Goal: Task Accomplishment & Management: Use online tool/utility

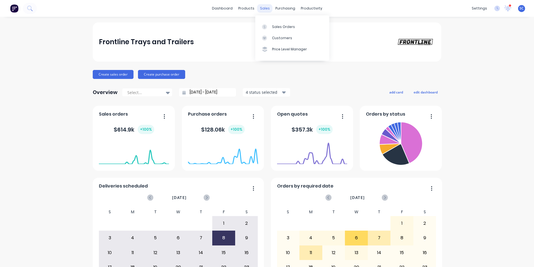
click at [264, 11] on div "sales" at bounding box center [264, 8] width 15 height 8
click at [288, 28] on div "Sales Orders" at bounding box center [283, 26] width 23 height 5
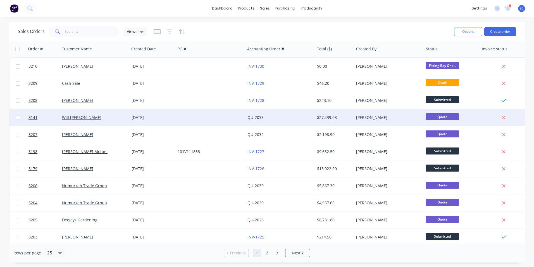
click at [170, 115] on div "[DATE]" at bounding box center [153, 118] width 42 height 6
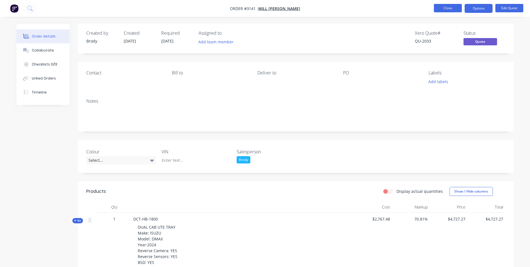
click at [449, 9] on button "Close" at bounding box center [448, 8] width 28 height 8
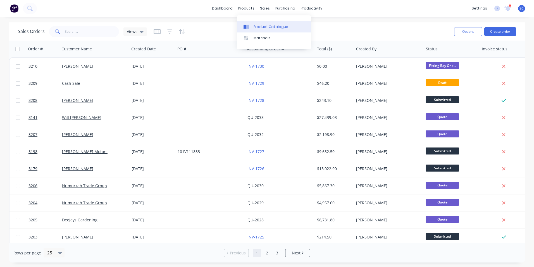
click at [255, 29] on div "Product Catalogue" at bounding box center [271, 26] width 35 height 5
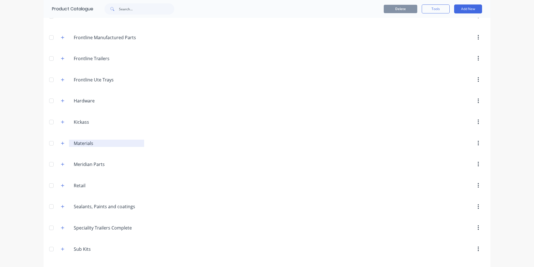
scroll to position [140, 0]
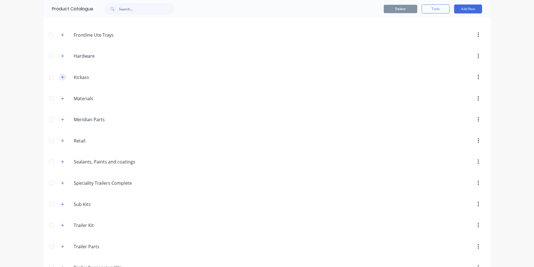
click at [61, 78] on icon "button" at bounding box center [62, 77] width 3 height 4
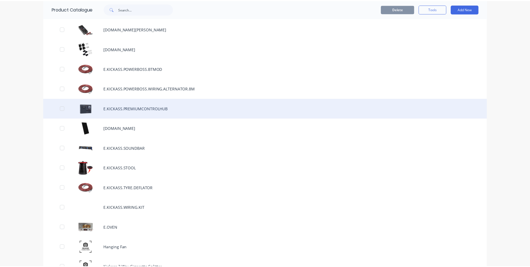
scroll to position [810, 0]
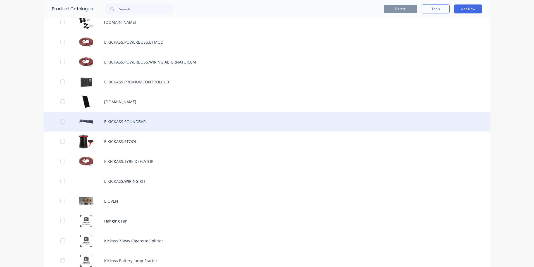
click at [113, 123] on div "E.KICKASS.SOUNDBAR" at bounding box center [267, 122] width 447 height 20
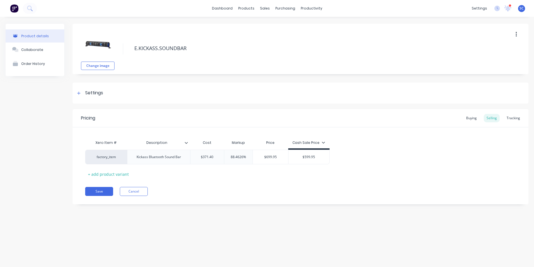
type textarea "x"
click at [255, 28] on div "Product Catalogue" at bounding box center [271, 26] width 35 height 5
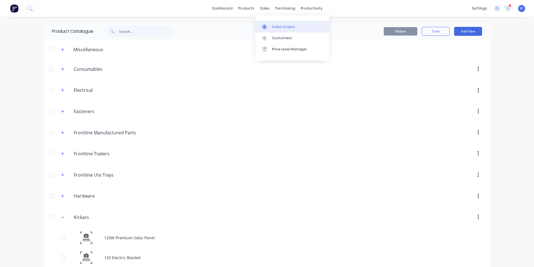
click at [278, 28] on div "Sales Orders" at bounding box center [283, 26] width 23 height 5
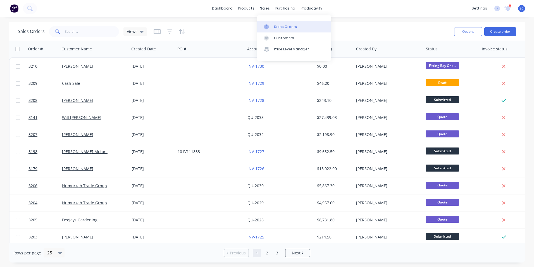
click at [276, 27] on div "Sales Orders" at bounding box center [285, 26] width 23 height 5
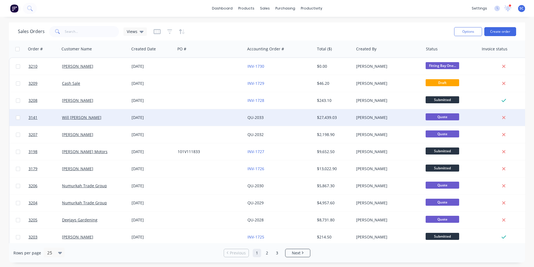
click at [180, 118] on div at bounding box center [210, 117] width 70 height 17
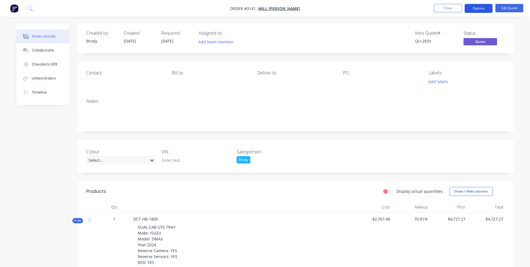
click at [481, 10] on button "Options" at bounding box center [479, 8] width 28 height 9
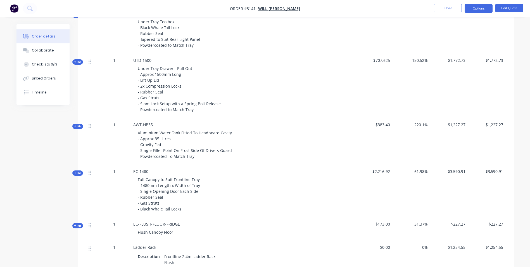
scroll to position [224, 0]
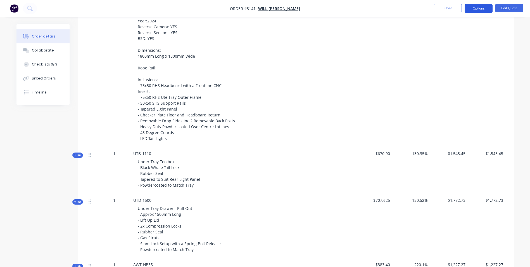
click at [487, 10] on button "Options" at bounding box center [479, 8] width 28 height 9
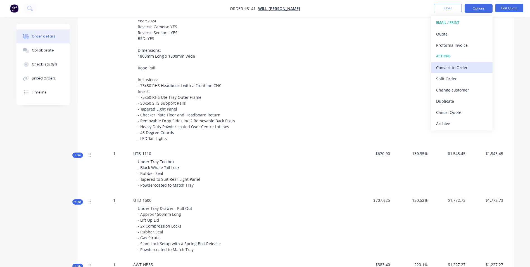
click at [447, 70] on div "Convert to Order" at bounding box center [461, 67] width 51 height 8
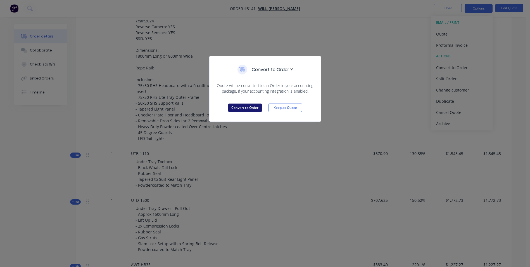
click at [247, 109] on button "Convert to Order" at bounding box center [245, 107] width 34 height 8
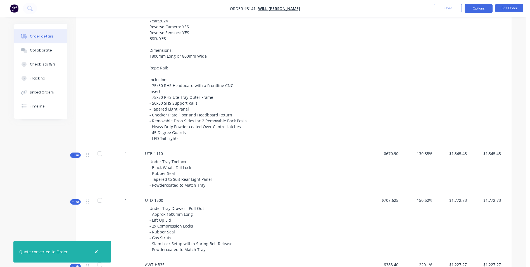
click at [482, 10] on button "Options" at bounding box center [479, 8] width 28 height 9
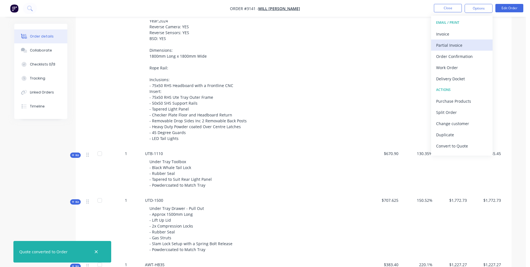
click at [459, 46] on div "Partial Invoice" at bounding box center [461, 45] width 51 height 8
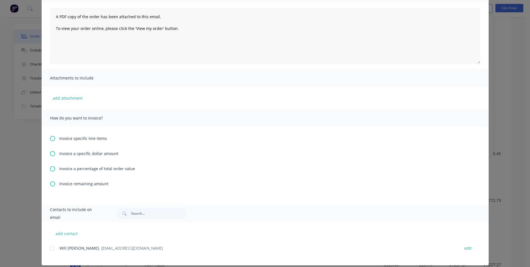
scroll to position [62, 0]
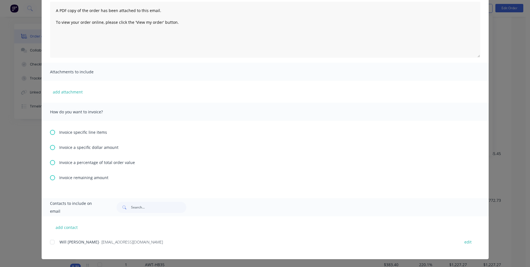
click at [73, 148] on span "Invoice a specific dollar amount" at bounding box center [88, 147] width 59 height 6
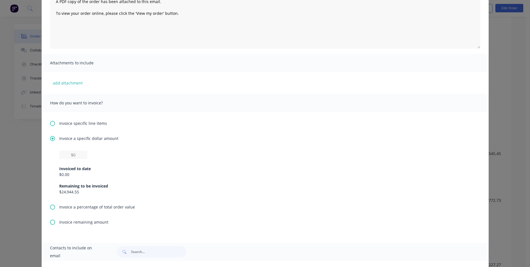
scroll to position [84, 0]
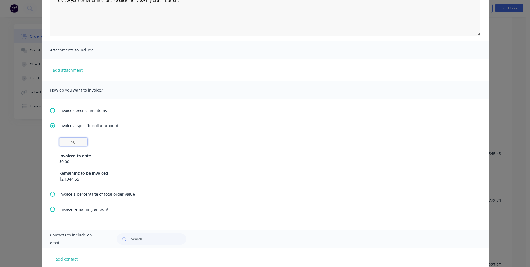
click at [75, 140] on input "text" at bounding box center [73, 141] width 28 height 8
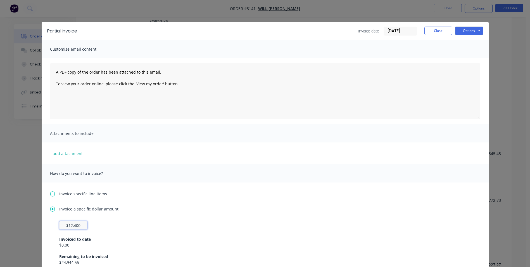
scroll to position [0, 0]
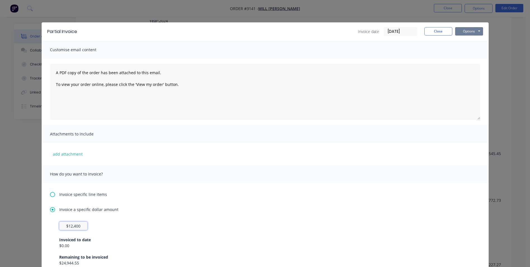
type input "$12,400"
click at [462, 33] on button "Options" at bounding box center [469, 31] width 28 height 8
click at [463, 50] on button "Print" at bounding box center [473, 50] width 36 height 9
click at [437, 32] on button "Close" at bounding box center [438, 31] width 28 height 8
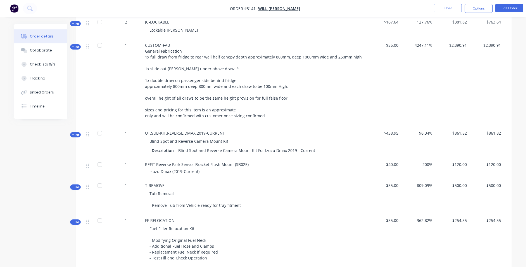
scroll to position [703, 0]
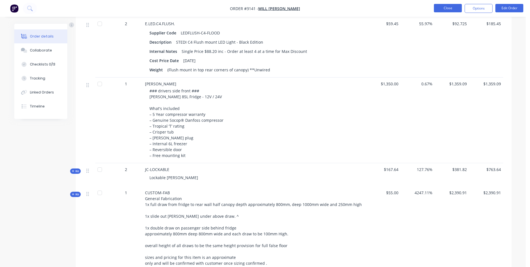
click at [439, 8] on button "Close" at bounding box center [448, 8] width 28 height 8
